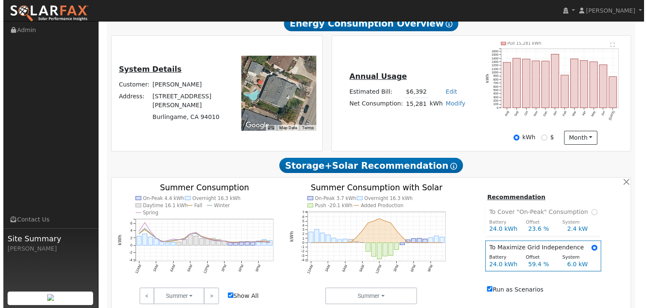
scroll to position [156, 0]
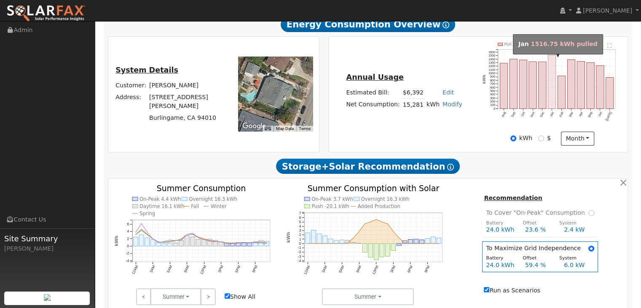
click at [553, 93] on rect "onclick=""" at bounding box center [552, 82] width 8 height 54
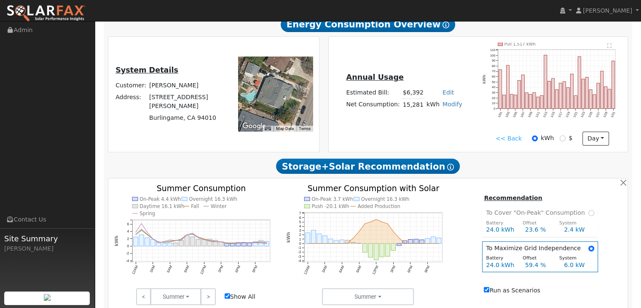
click at [608, 48] on text "" at bounding box center [609, 45] width 5 height 5
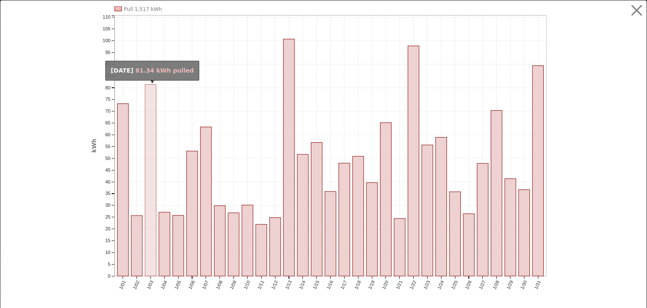
click at [145, 140] on rect "onclick=""" at bounding box center [150, 180] width 11 height 191
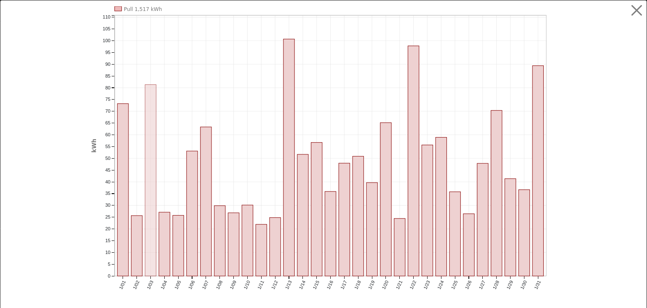
click at [148, 140] on rect "onclick=""" at bounding box center [150, 180] width 11 height 191
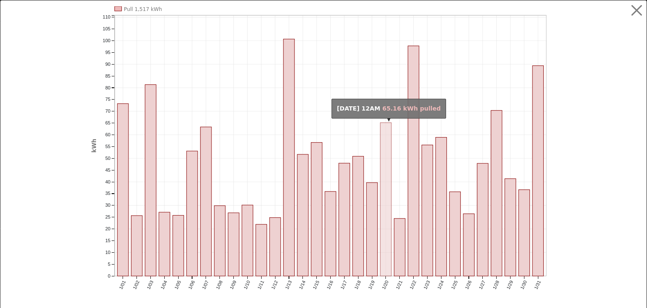
scroll to position [12, 0]
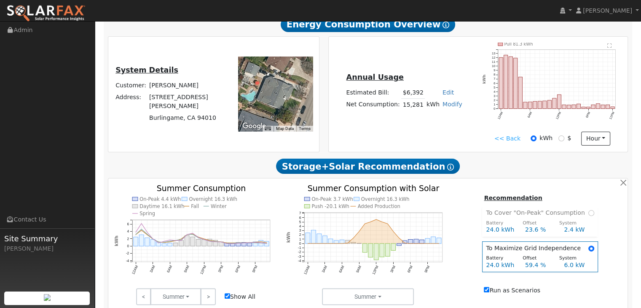
click at [611, 47] on text "" at bounding box center [609, 45] width 5 height 5
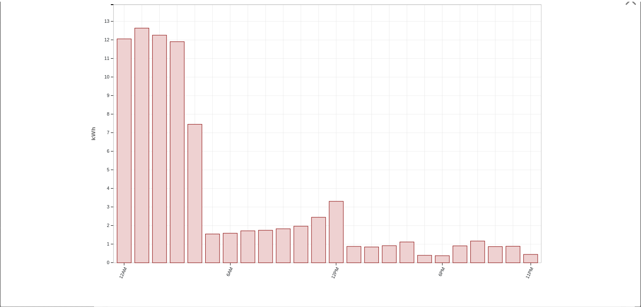
scroll to position [0, 0]
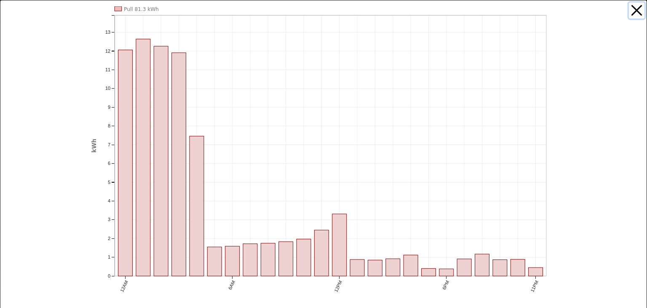
click at [631, 9] on button "button" at bounding box center [637, 11] width 16 height 16
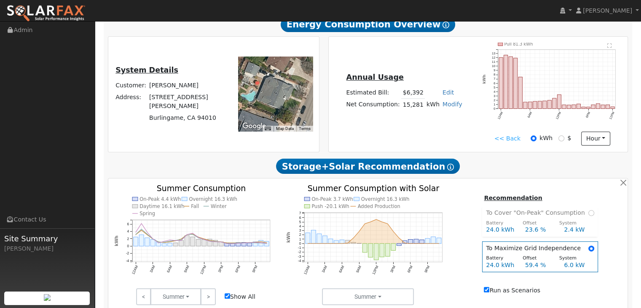
click at [513, 140] on link "<< Back" at bounding box center [507, 138] width 26 height 9
click at [599, 142] on button "hour" at bounding box center [595, 139] width 29 height 14
click at [589, 171] on link "Day" at bounding box center [611, 167] width 59 height 12
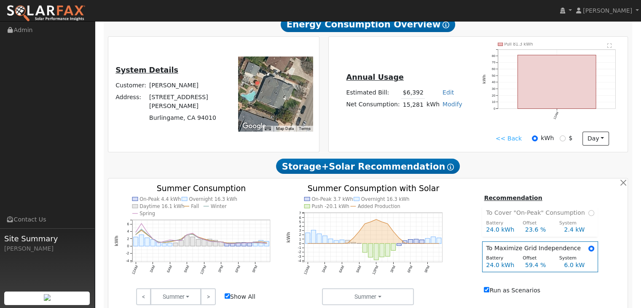
click at [511, 142] on link "<< Back" at bounding box center [509, 138] width 26 height 9
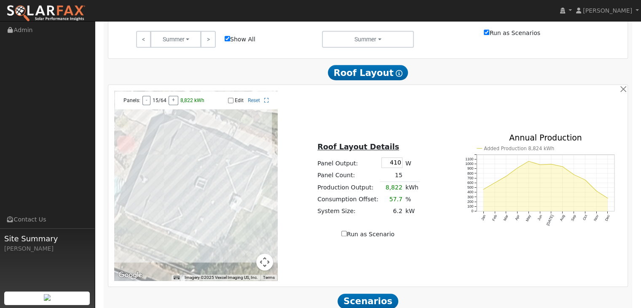
scroll to position [414, 0]
click at [253, 102] on link "Reset" at bounding box center [254, 100] width 12 height 6
click at [229, 101] on input "Edit" at bounding box center [230, 100] width 5 height 6
checkbox input "true"
click at [231, 158] on div at bounding box center [196, 185] width 164 height 190
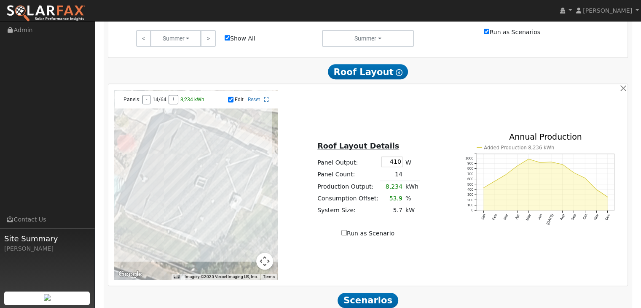
click at [224, 170] on div at bounding box center [196, 185] width 164 height 190
click at [219, 199] on div at bounding box center [196, 185] width 164 height 190
click at [215, 211] on div at bounding box center [196, 185] width 164 height 190
click at [211, 223] on div at bounding box center [196, 185] width 164 height 190
click at [220, 215] on div at bounding box center [196, 185] width 164 height 190
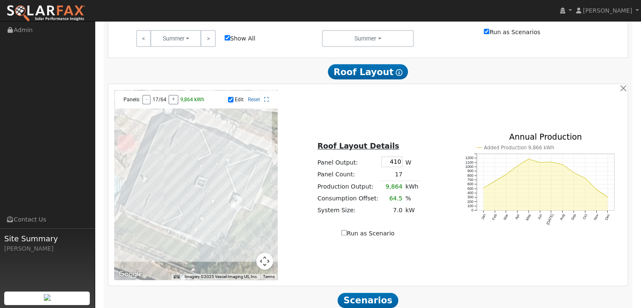
click at [221, 180] on div at bounding box center [196, 185] width 164 height 190
click at [213, 198] on div at bounding box center [196, 185] width 164 height 190
click at [206, 210] on div at bounding box center [196, 185] width 164 height 190
click at [194, 154] on div at bounding box center [196, 185] width 164 height 190
click at [182, 147] on div at bounding box center [196, 185] width 164 height 190
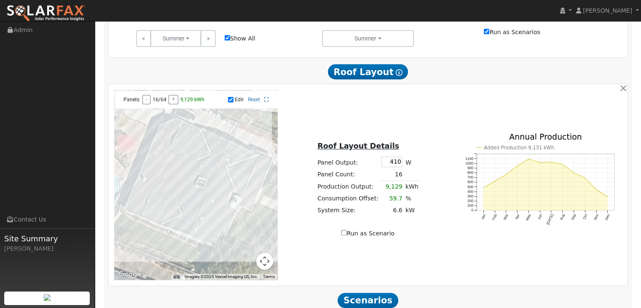
click at [183, 139] on div at bounding box center [196, 185] width 164 height 190
click at [196, 146] on div at bounding box center [196, 185] width 164 height 190
click at [169, 214] on div at bounding box center [196, 185] width 164 height 190
click at [156, 209] on div at bounding box center [196, 185] width 164 height 190
click at [148, 196] on div at bounding box center [196, 185] width 164 height 190
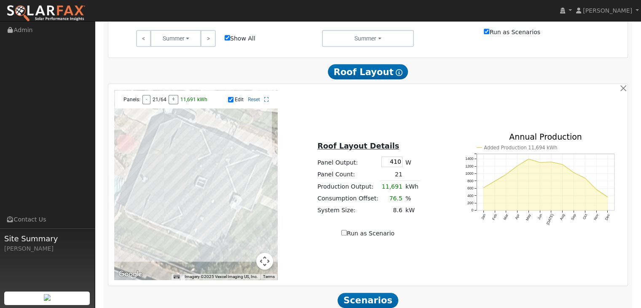
click at [156, 197] on div at bounding box center [196, 185] width 164 height 190
click at [165, 199] on div at bounding box center [196, 185] width 164 height 190
click at [173, 181] on div at bounding box center [196, 185] width 164 height 190
click at [157, 169] on div at bounding box center [196, 185] width 164 height 190
click at [165, 169] on div at bounding box center [196, 185] width 164 height 190
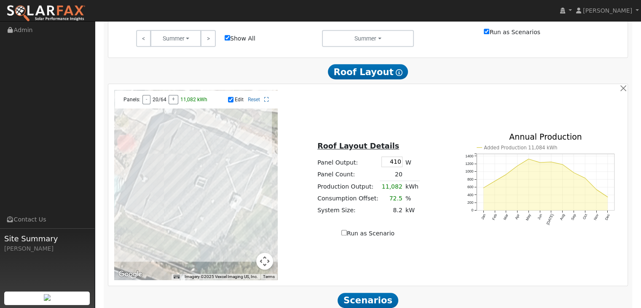
click at [166, 141] on div at bounding box center [196, 185] width 164 height 190
click at [135, 211] on div at bounding box center [196, 185] width 164 height 190
click at [216, 225] on div at bounding box center [196, 185] width 164 height 190
click at [398, 164] on input "410" at bounding box center [391, 161] width 21 height 11
type input "435"
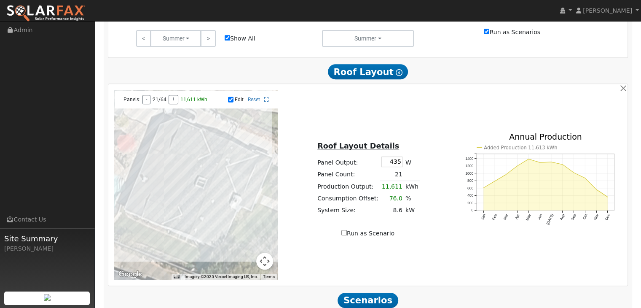
click at [421, 158] on div "Roof Layout Details Panel Output: 435 W Panel Count: 21 Production Output: 11,6…" at bounding box center [368, 185] width 172 height 106
click at [398, 191] on td "12,319" at bounding box center [392, 186] width 24 height 12
click at [399, 188] on td "12,319" at bounding box center [392, 186] width 24 height 12
click at [394, 189] on td "12,319" at bounding box center [392, 186] width 24 height 12
click at [171, 103] on button "+" at bounding box center [174, 99] width 10 height 9
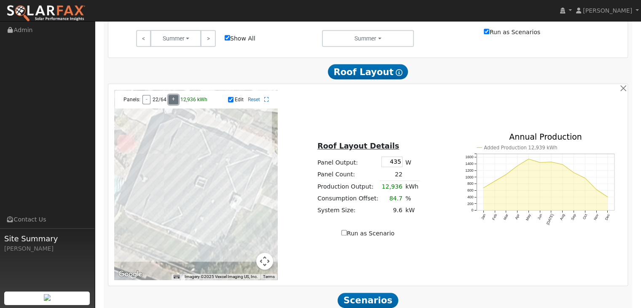
click at [171, 103] on button "+" at bounding box center [174, 99] width 10 height 9
click at [170, 104] on button "+" at bounding box center [174, 99] width 10 height 9
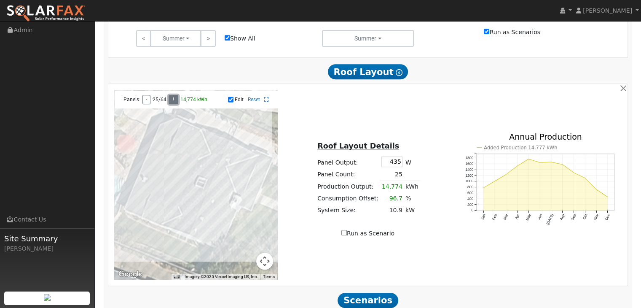
click at [170, 103] on button "+" at bounding box center [174, 99] width 10 height 9
click at [347, 235] on input "Run as Scenario" at bounding box center [343, 232] width 5 height 5
checkbox input "true"
type input "15382"
type input "100"
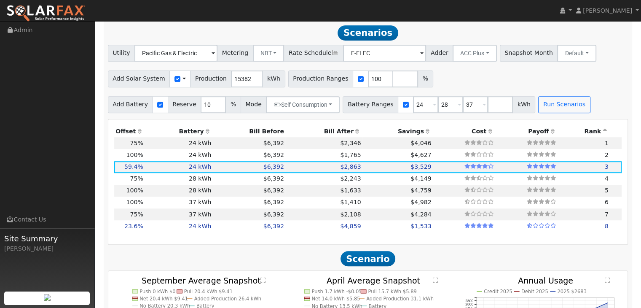
scroll to position [682, 0]
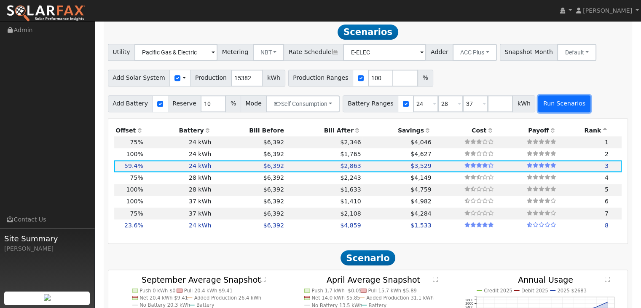
click at [542, 103] on button "Run Scenarios" at bounding box center [564, 103] width 52 height 17
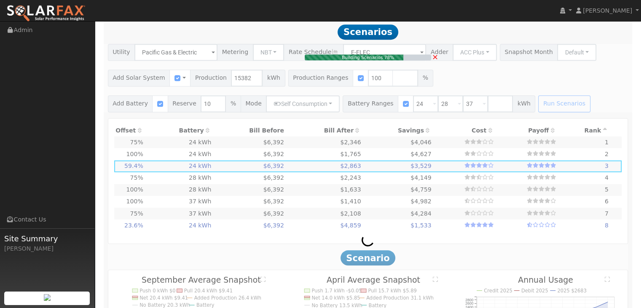
type input "$35,030"
type input "$19,149"
type input "11.3"
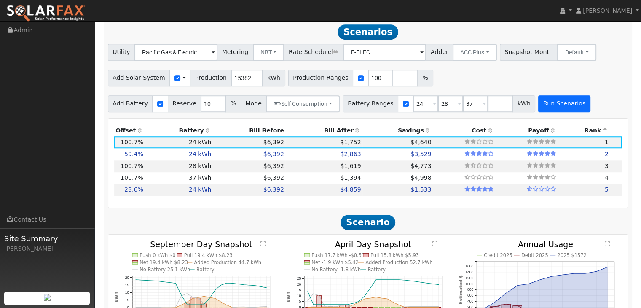
scroll to position [684, 0]
